Goal: Browse casually: Explore the website without a specific task or goal

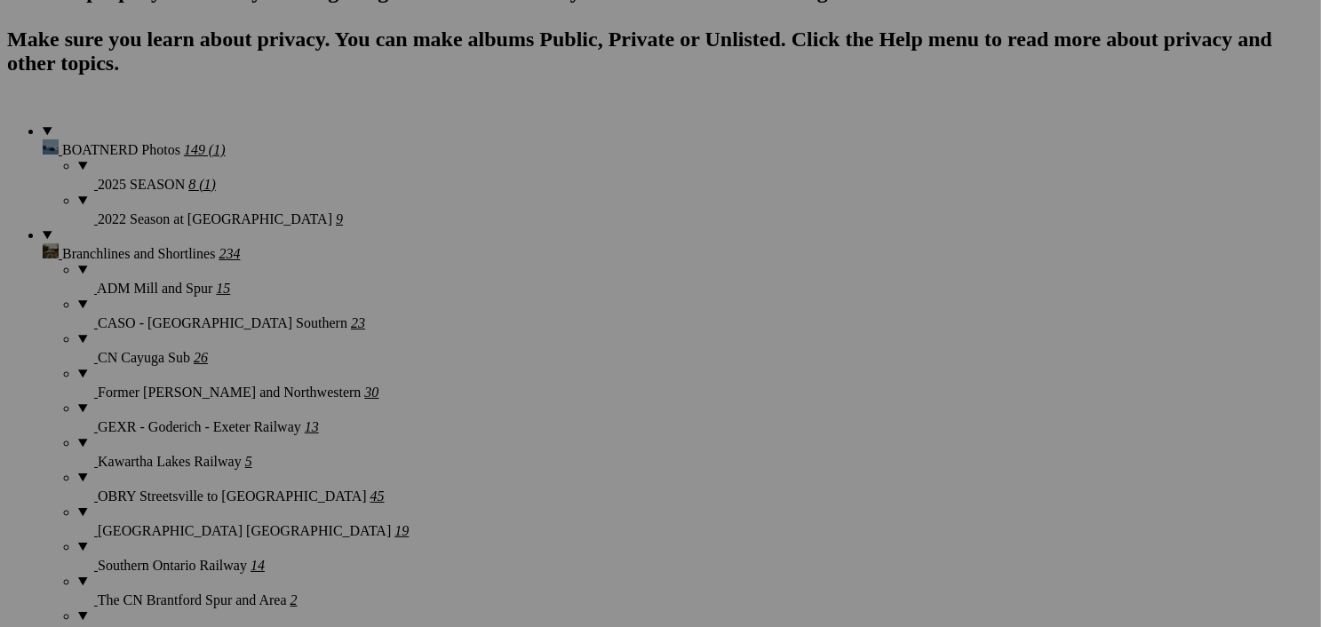
scroll to position [1349, 0]
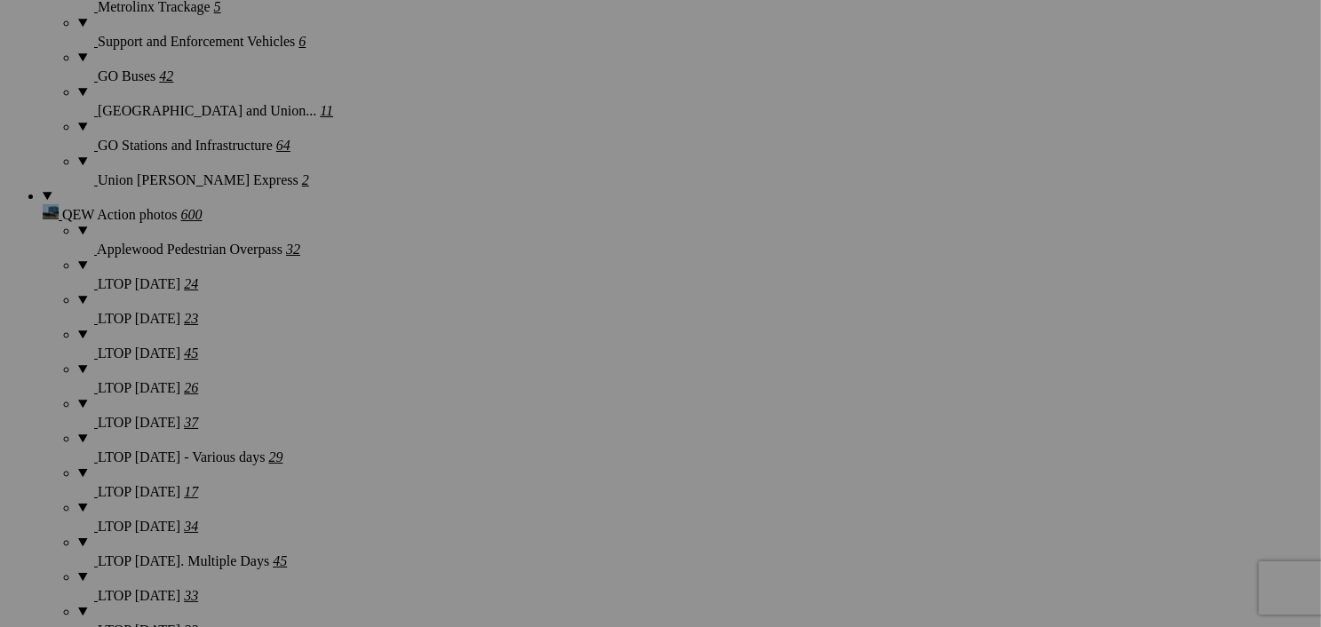
scroll to position [3903, 0]
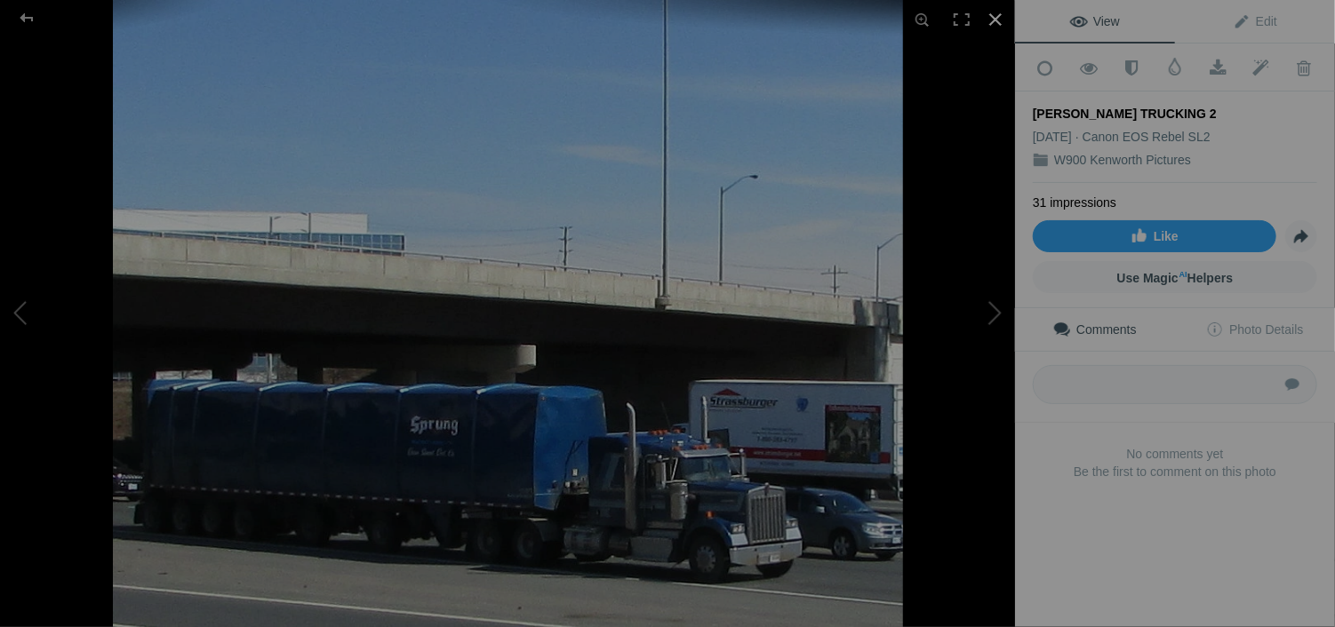
click at [987, 14] on div at bounding box center [995, 19] width 39 height 39
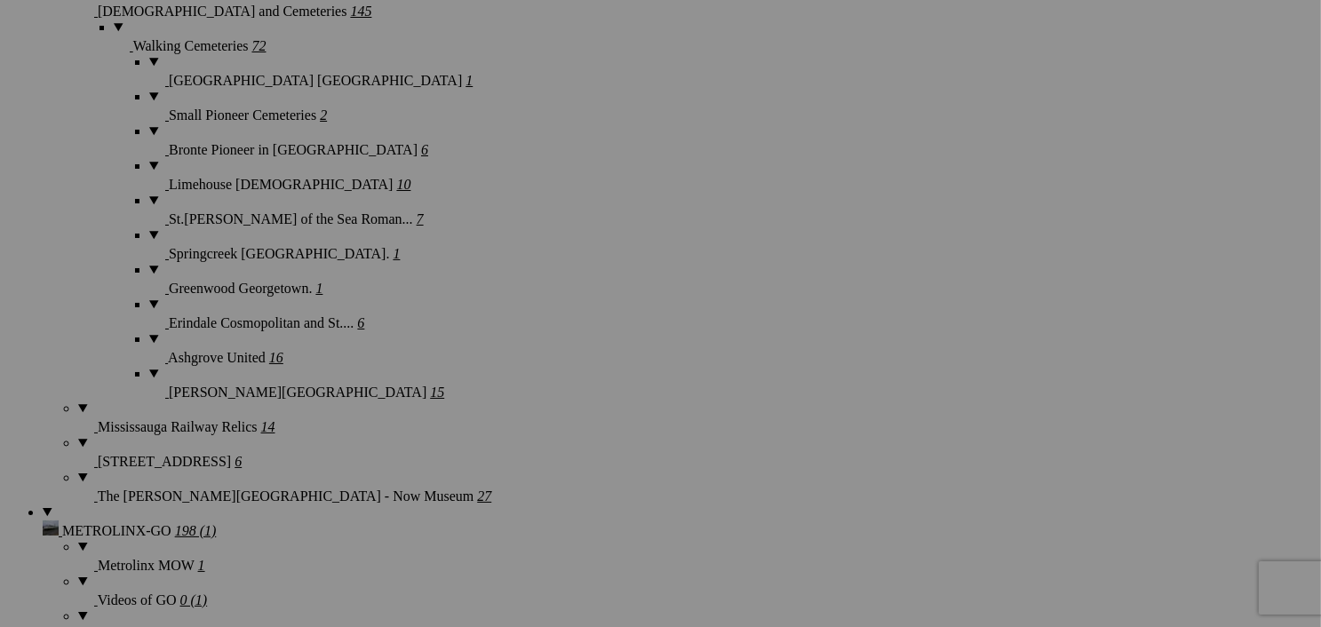
scroll to position [4532, 0]
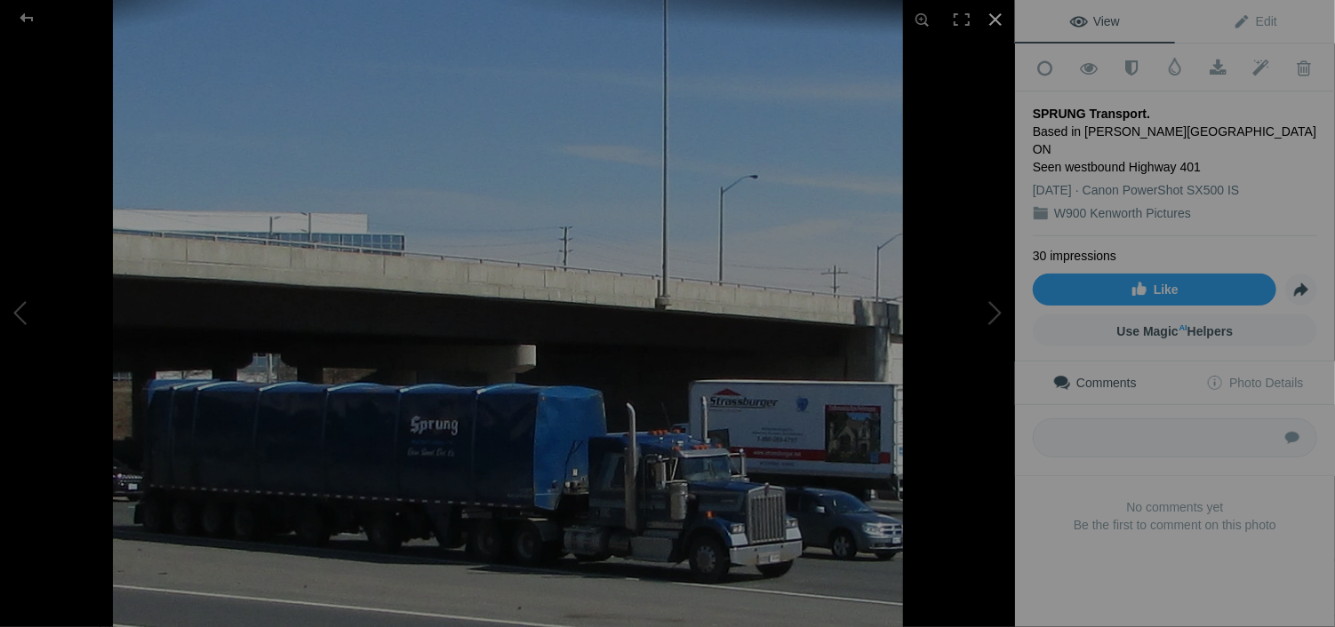
click at [994, 12] on div at bounding box center [995, 19] width 39 height 39
